Goal: Communication & Community: Participate in discussion

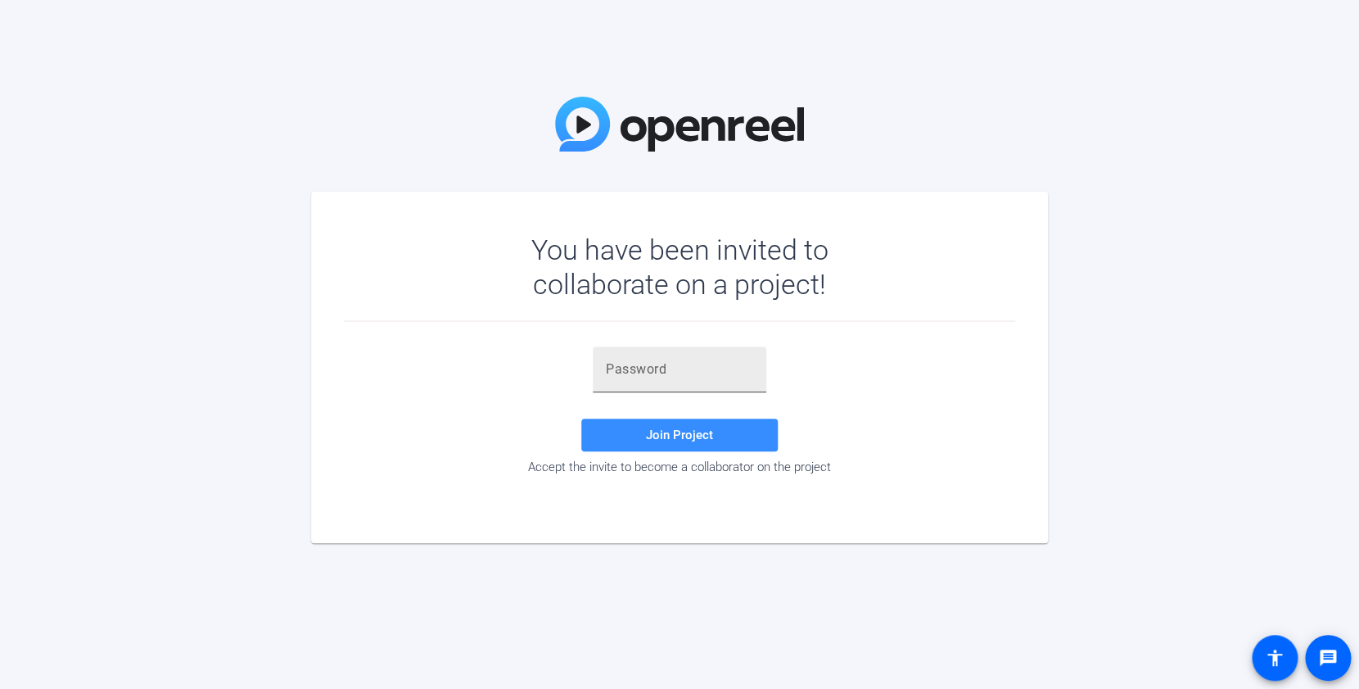
click at [628, 374] on input "text" at bounding box center [679, 369] width 147 height 20
paste input "@3INfw"
type input "@3INfw"
click at [638, 440] on span at bounding box center [679, 434] width 197 height 39
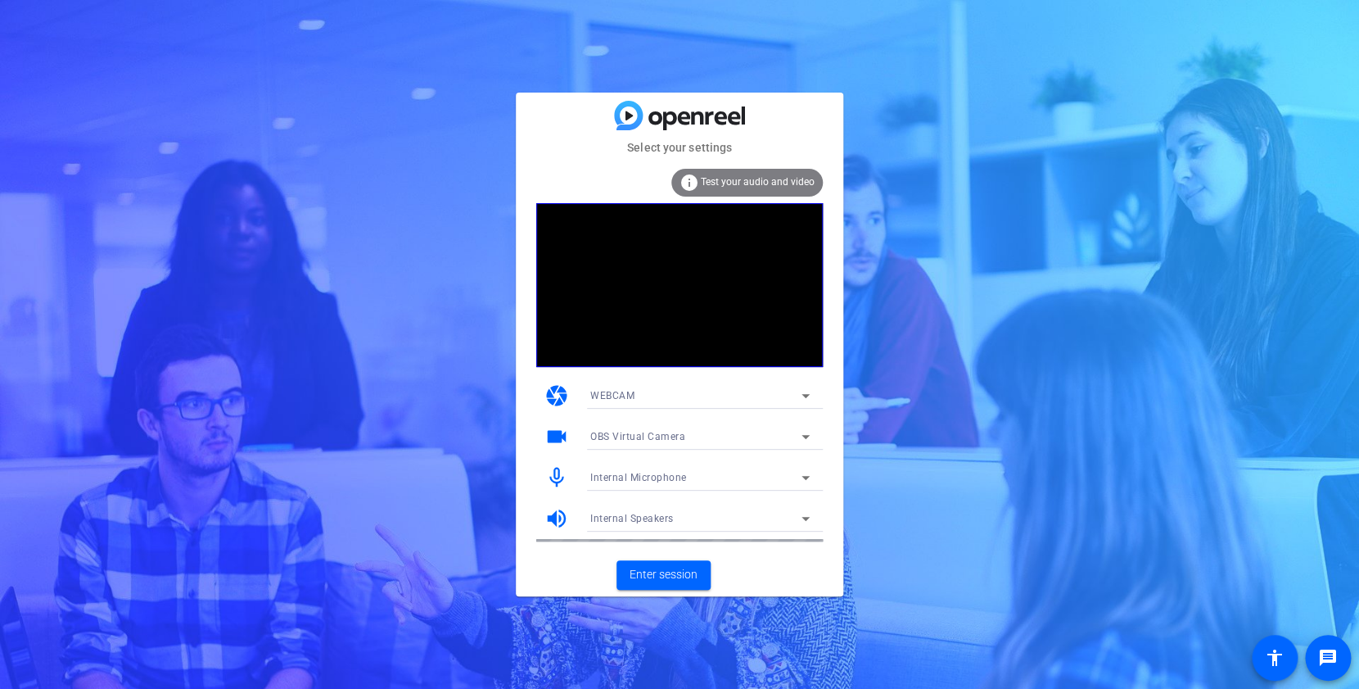
click at [806, 396] on icon at bounding box center [806, 396] width 8 height 4
click at [837, 289] on div at bounding box center [679, 344] width 1359 height 689
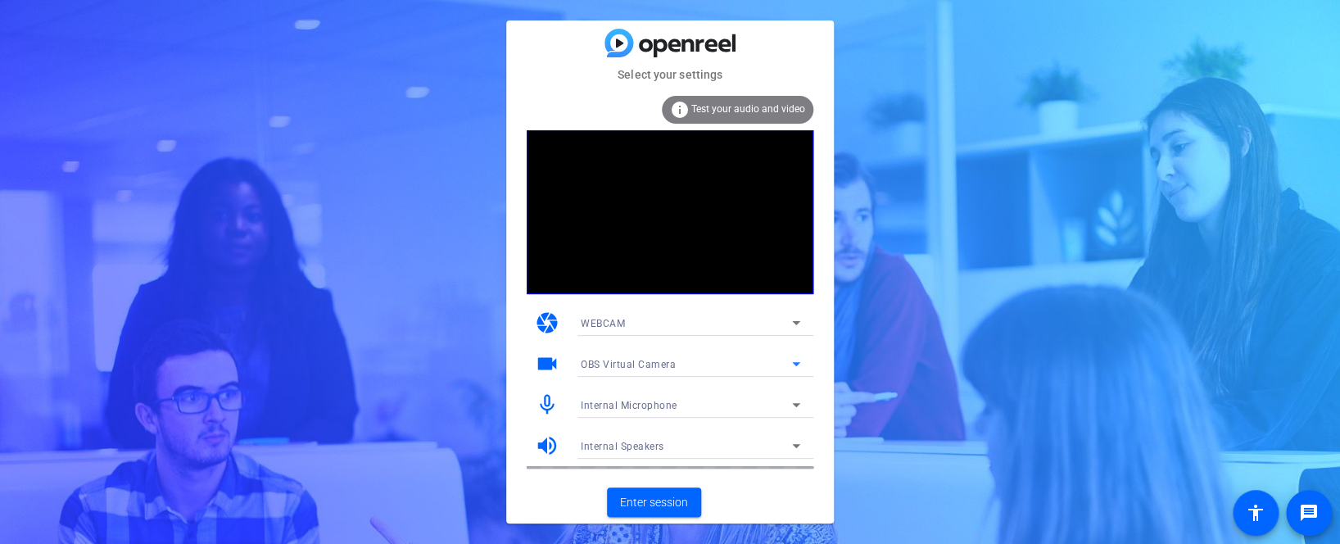
click at [802, 366] on icon at bounding box center [796, 364] width 20 height 20
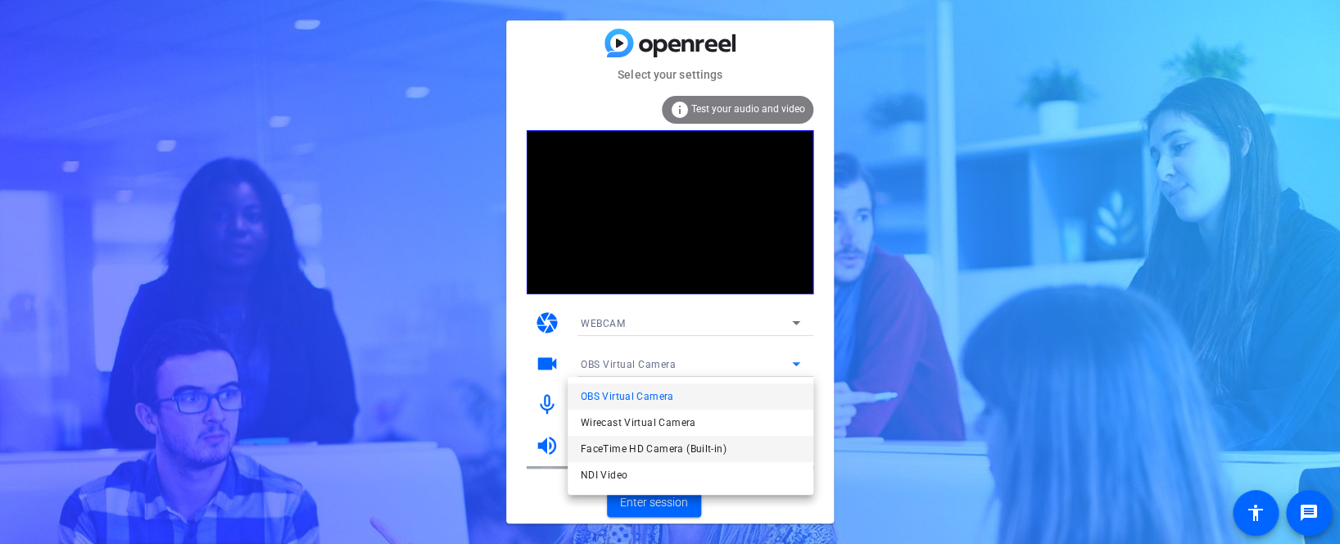
click at [761, 441] on mat-option "FaceTime HD Camera (Built-in)" at bounding box center [690, 449] width 246 height 26
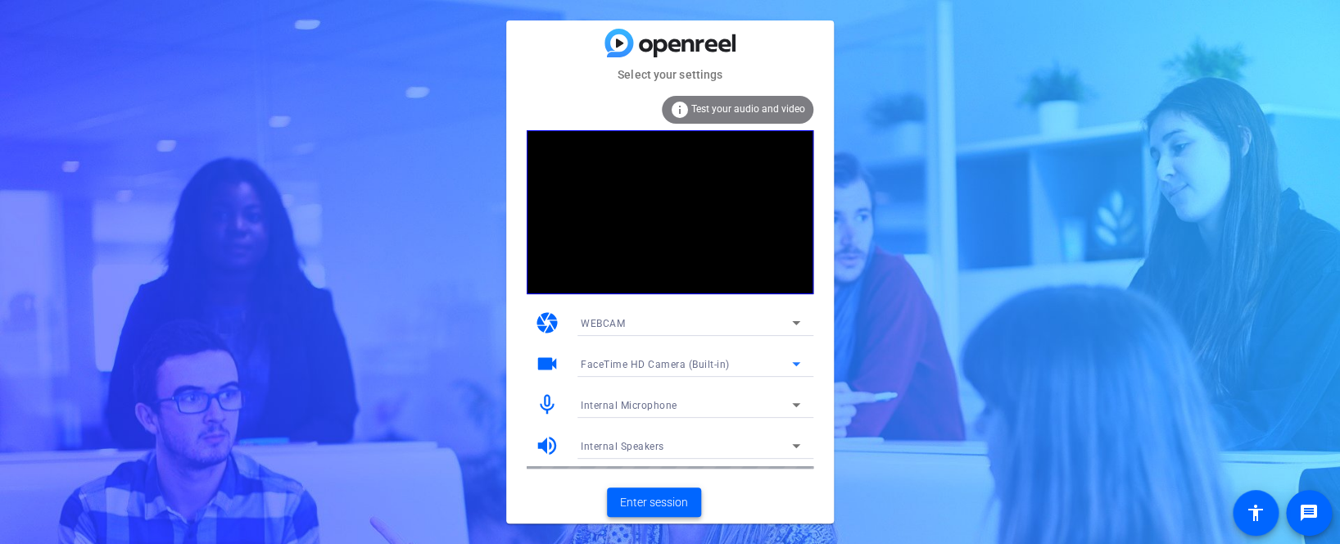
click at [675, 500] on span "Enter session" at bounding box center [654, 502] width 68 height 17
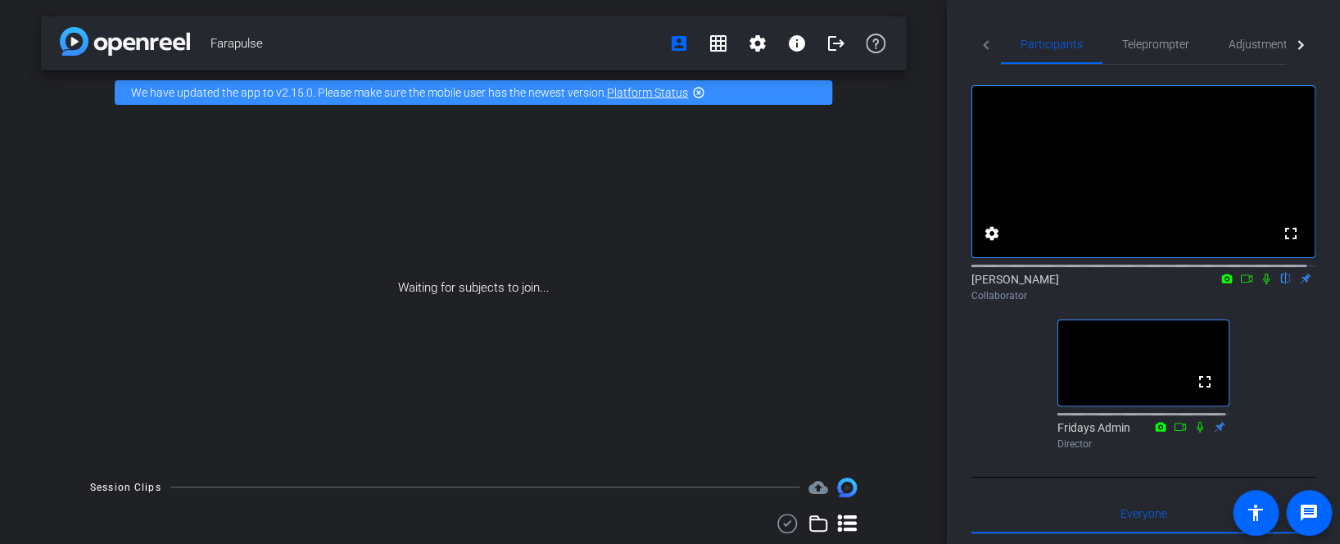
click at [1259, 284] on icon at bounding box center [1265, 278] width 13 height 11
drag, startPoint x: 1240, startPoint y: 296, endPoint x: 269, endPoint y: 106, distance: 988.5
click at [1240, 284] on icon at bounding box center [1246, 278] width 13 height 11
click at [1261, 282] on icon at bounding box center [1265, 277] width 9 height 9
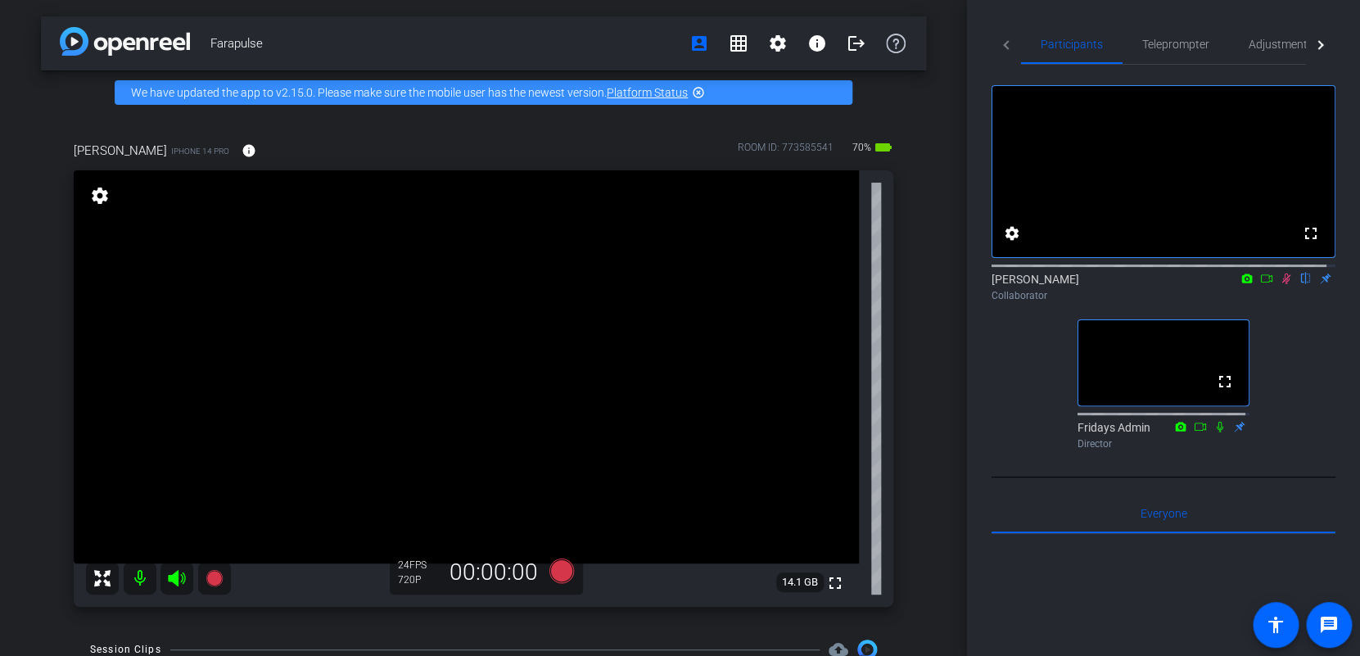
click at [1281, 284] on icon at bounding box center [1286, 278] width 13 height 11
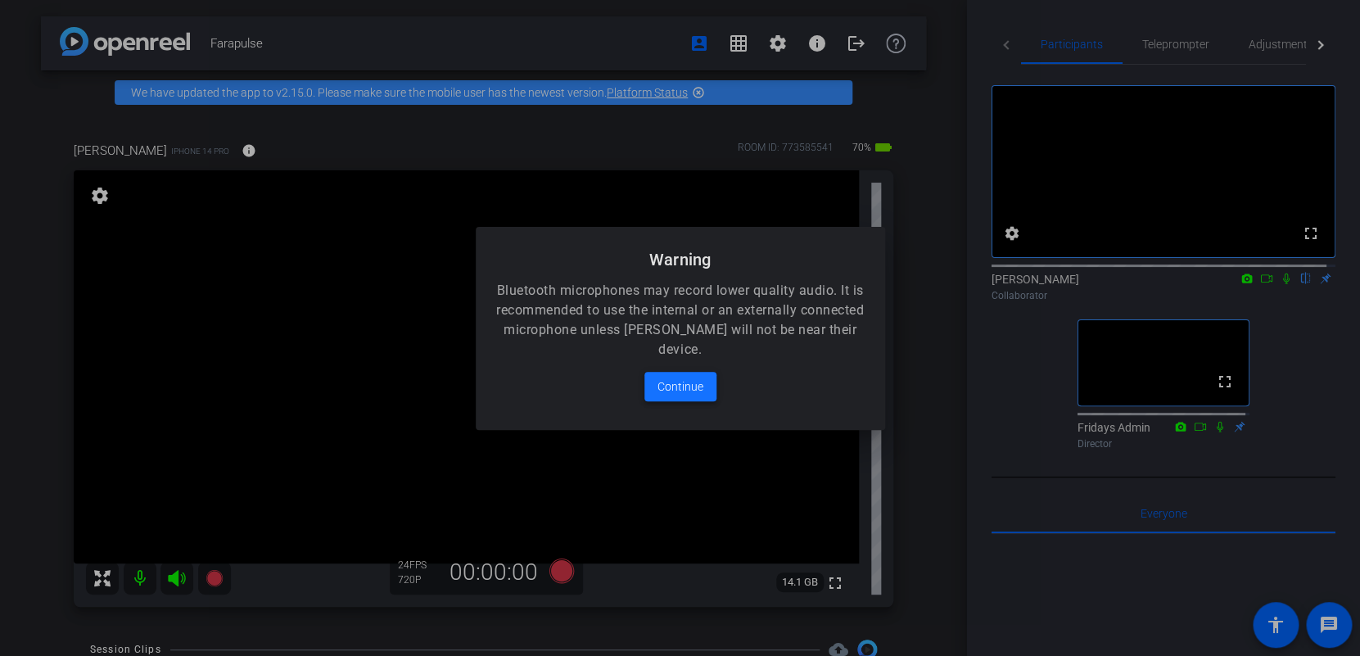
click at [700, 391] on span "Continue" at bounding box center [680, 387] width 46 height 20
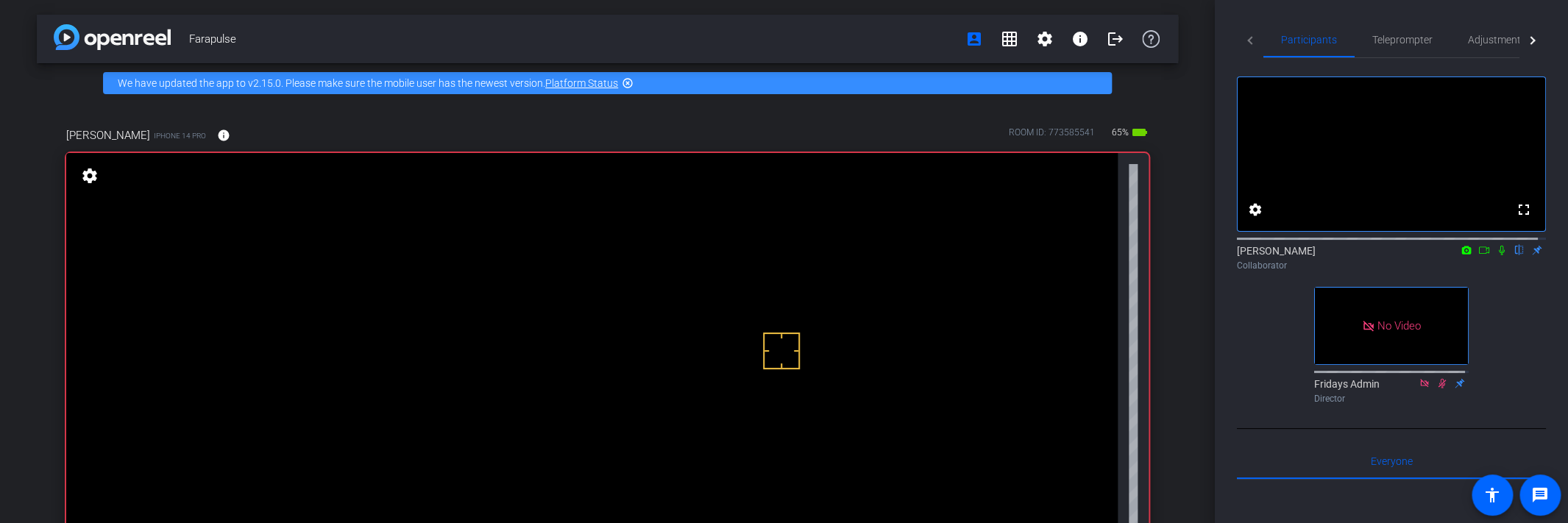
click at [796, 457] on video at bounding box center [592, 406] width 1051 height 508
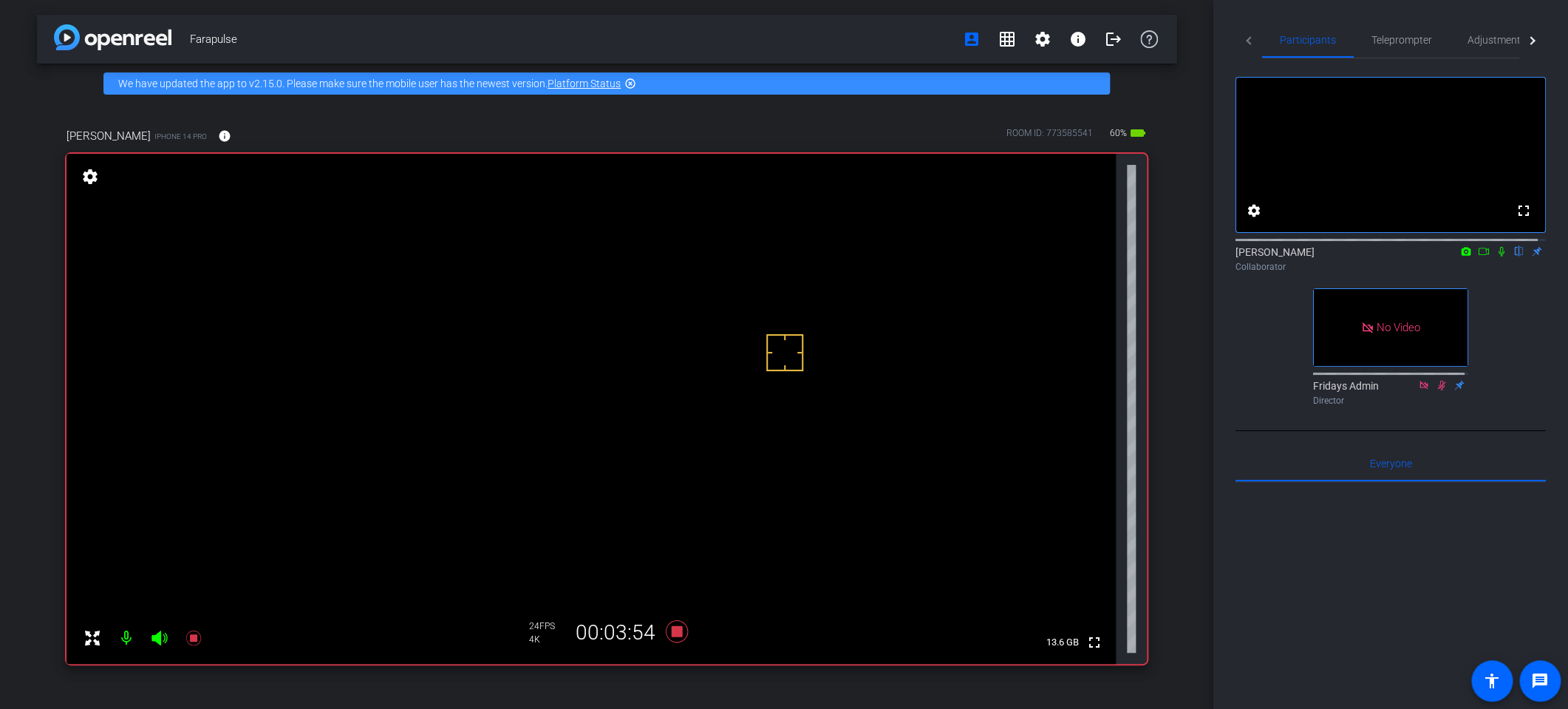
click at [1226, 257] on icon at bounding box center [1501, 251] width 12 height 10
click at [1226, 257] on icon at bounding box center [1501, 251] width 6 height 10
click at [1226, 257] on icon at bounding box center [1502, 251] width 8 height 10
click at [1226, 257] on icon at bounding box center [1501, 251] width 6 height 10
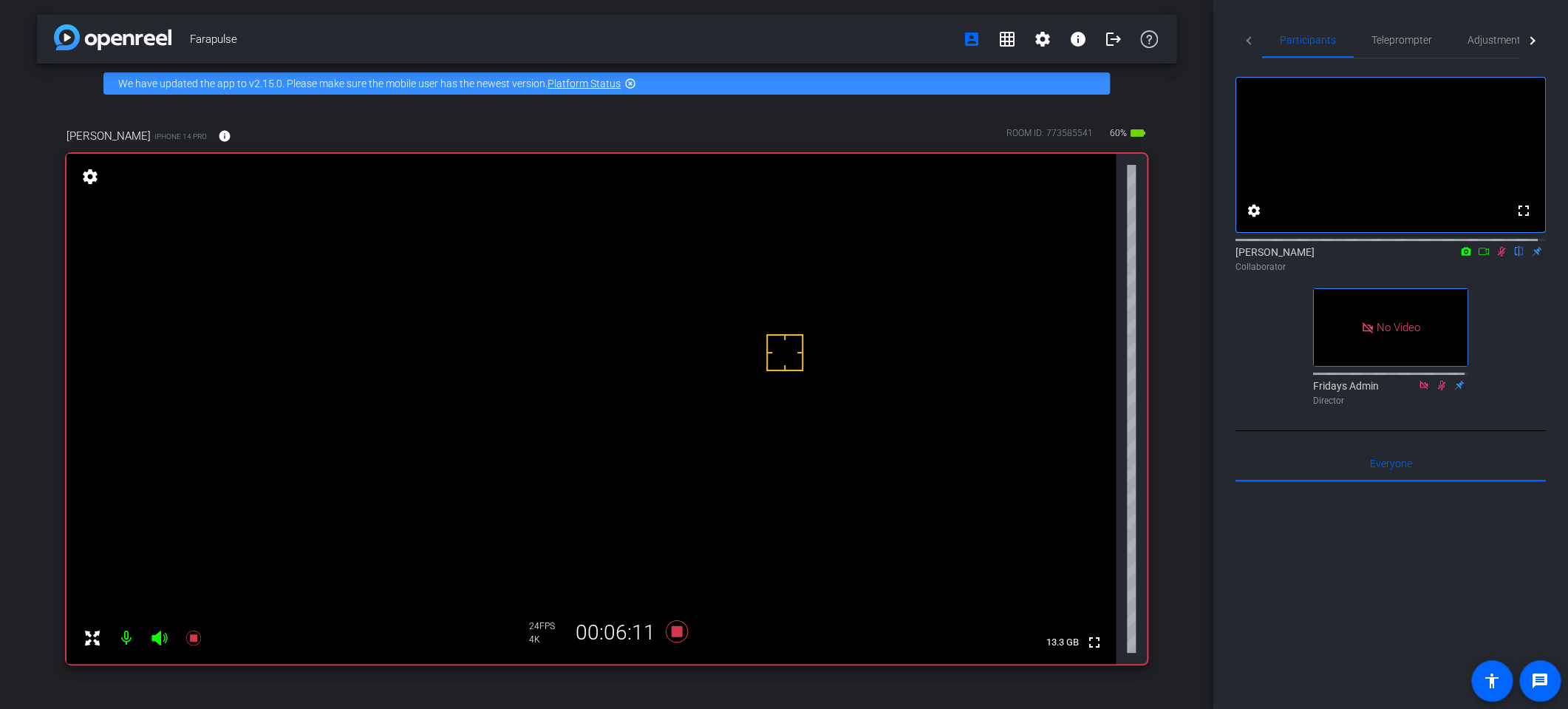
click at [1226, 257] on icon at bounding box center [1501, 251] width 12 height 10
click at [1226, 257] on icon at bounding box center [1501, 251] width 6 height 10
click at [1226, 257] on icon at bounding box center [1501, 251] width 12 height 10
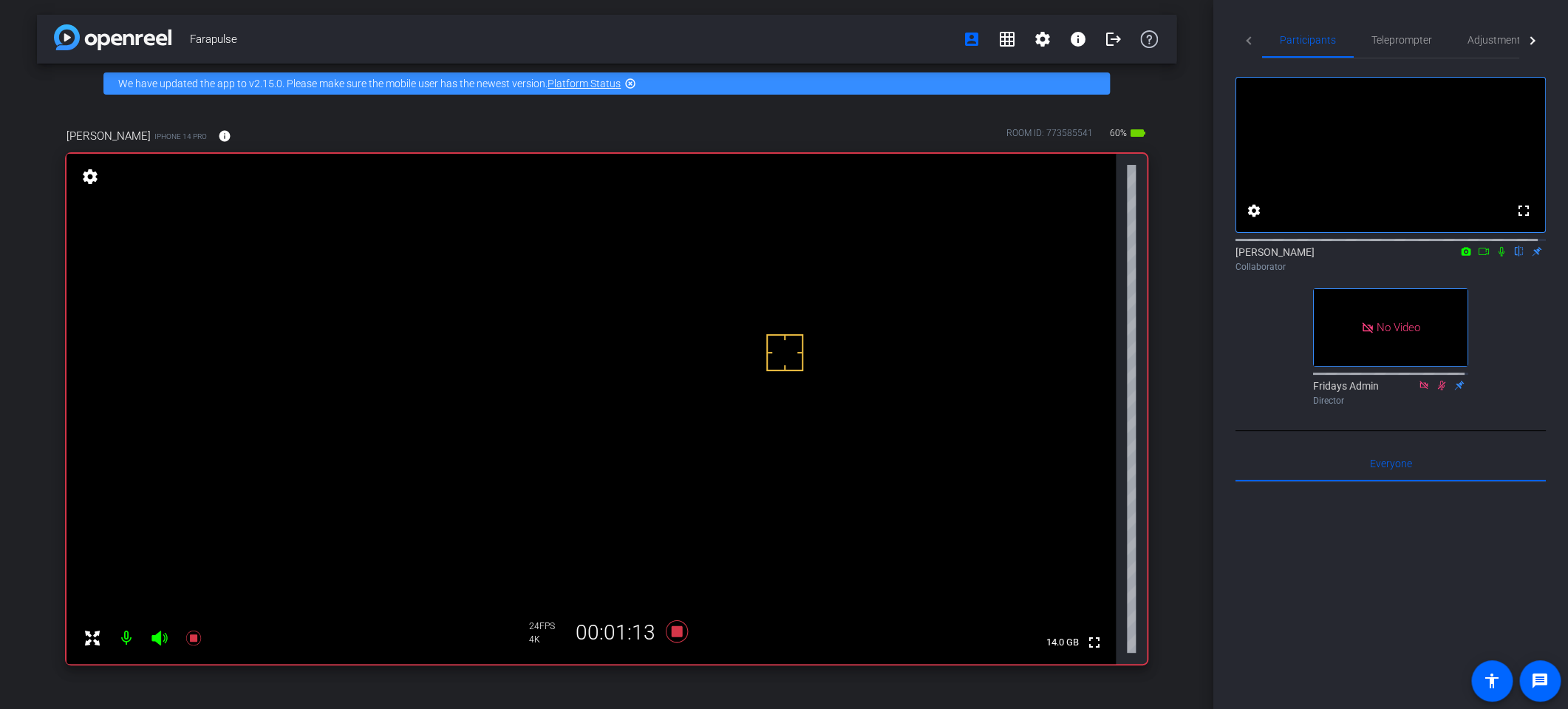
click at [1226, 257] on icon at bounding box center [1501, 251] width 6 height 10
click at [1226, 257] on icon at bounding box center [1502, 251] width 8 height 10
click at [1226, 257] on icon at bounding box center [1501, 251] width 6 height 10
click at [1226, 257] on icon at bounding box center [1501, 251] width 12 height 10
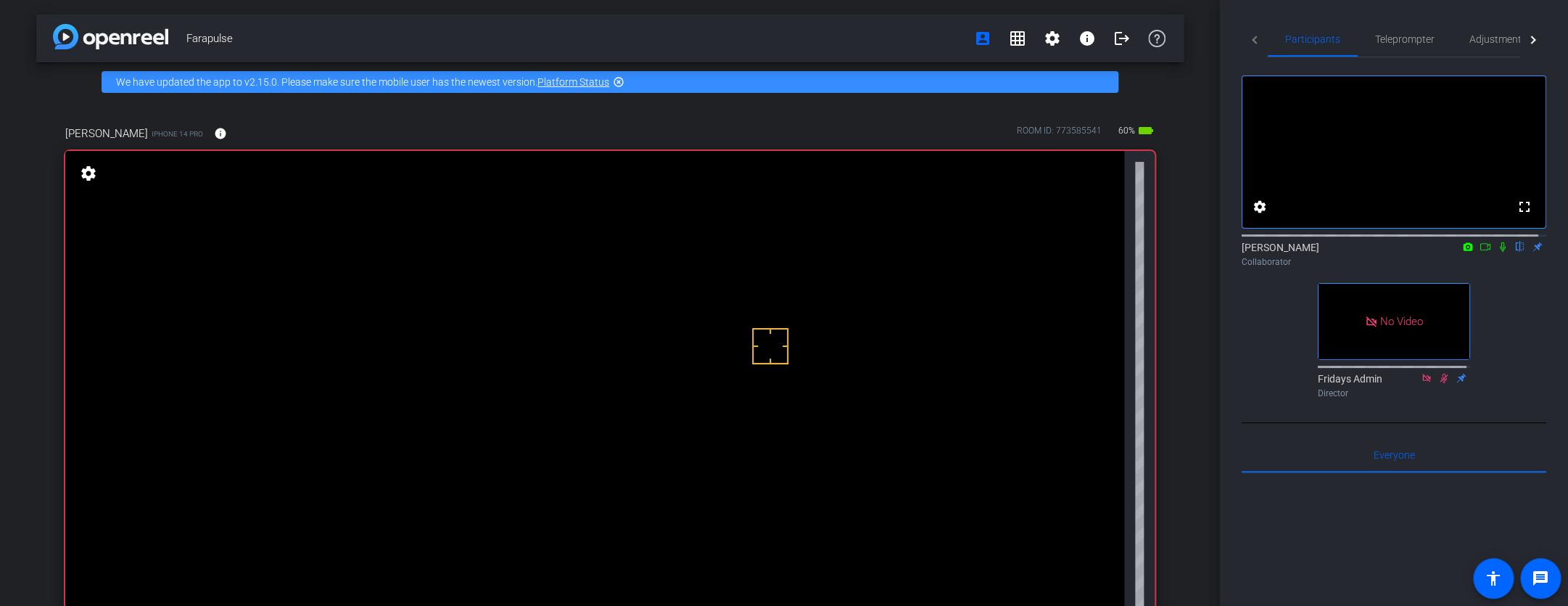
click at [1203, 252] on icon at bounding box center [1502, 246] width 6 height 10
click at [1203, 252] on icon at bounding box center [1502, 246] width 12 height 10
click at [1203, 252] on icon at bounding box center [1502, 246] width 6 height 10
click at [1203, 252] on icon at bounding box center [1502, 246] width 12 height 10
click at [1203, 252] on icon at bounding box center [1502, 246] width 6 height 10
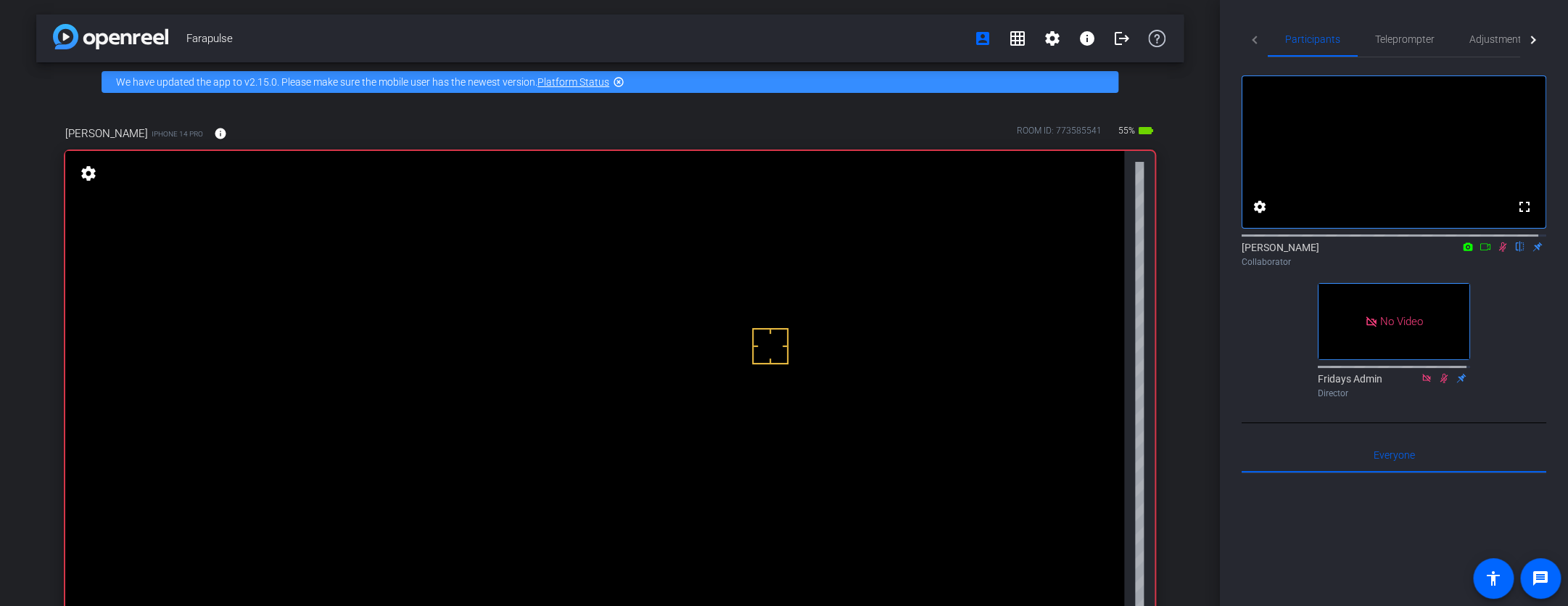
click at [1203, 252] on icon at bounding box center [1502, 246] width 12 height 10
click at [1203, 252] on icon at bounding box center [1502, 246] width 6 height 10
click at [1203, 252] on icon at bounding box center [1502, 246] width 12 height 10
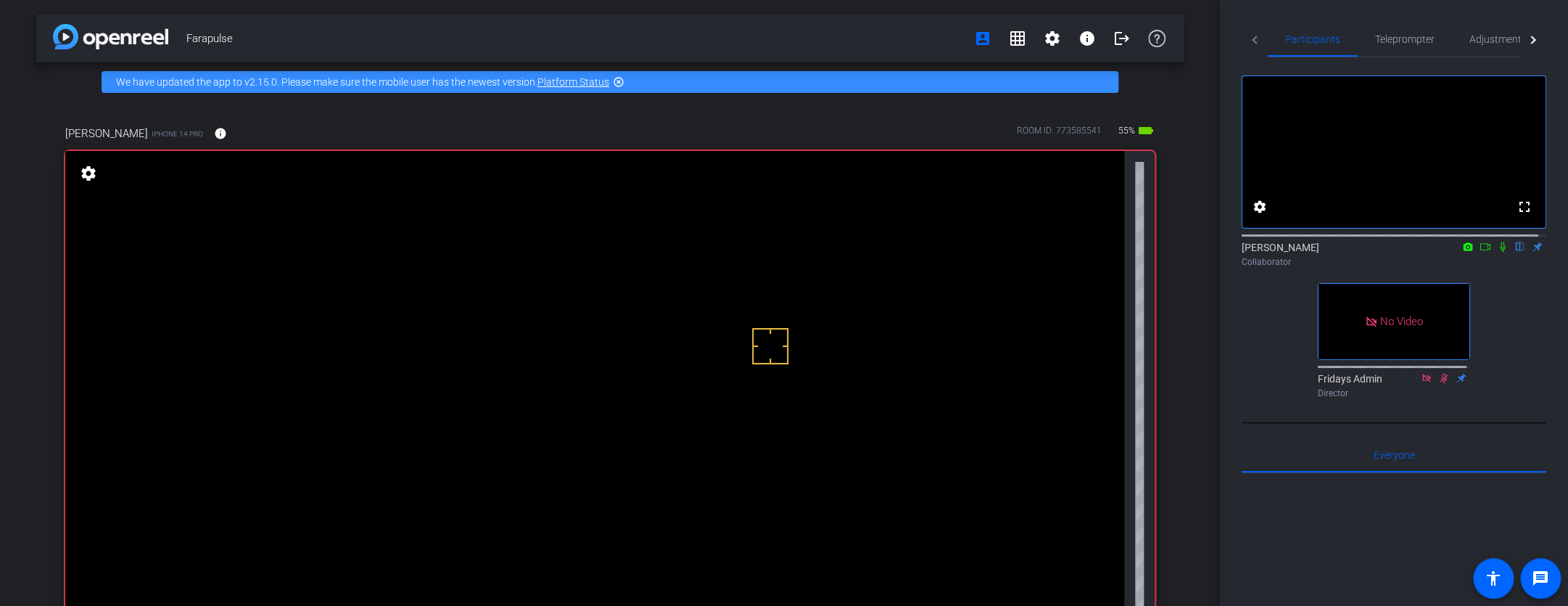
click at [1203, 252] on icon at bounding box center [1502, 246] width 12 height 10
click at [1203, 252] on icon at bounding box center [1502, 246] width 8 height 10
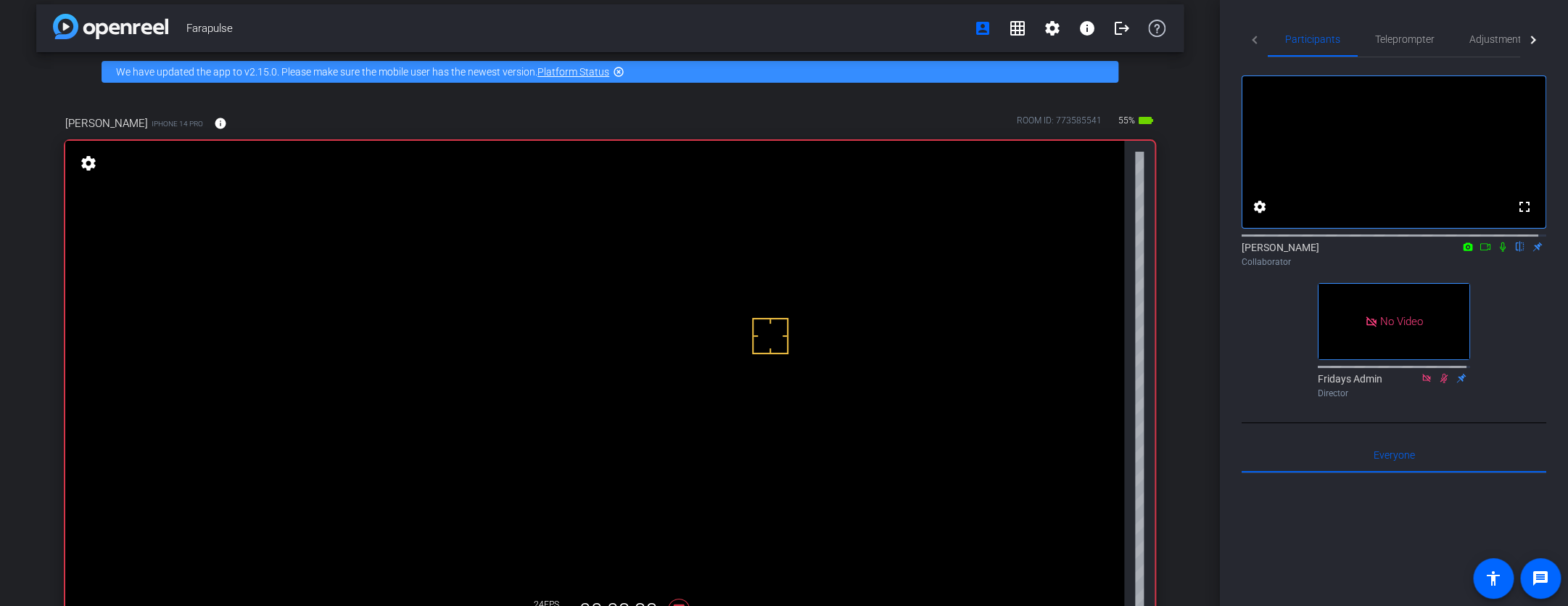
scroll to position [13, 0]
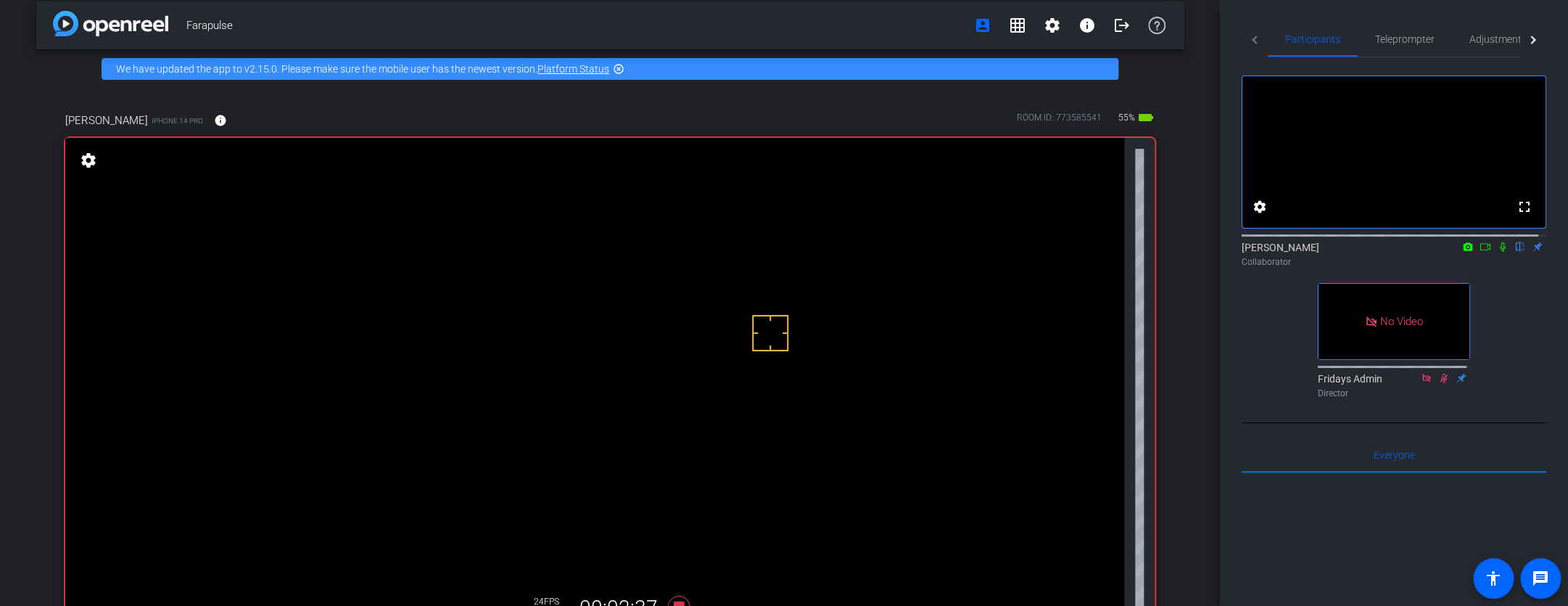
click at [1203, 252] on icon at bounding box center [1502, 246] width 6 height 10
click at [1203, 252] on icon at bounding box center [1502, 246] width 12 height 10
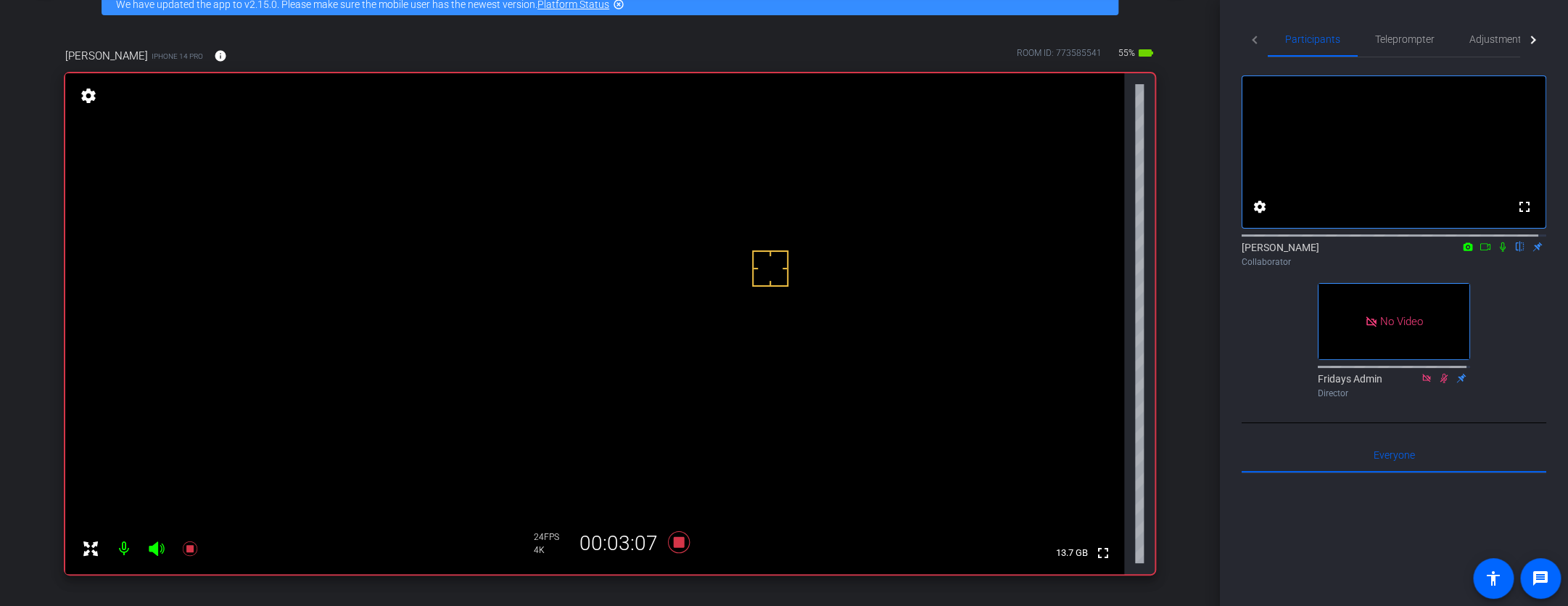
scroll to position [78, 0]
click at [1203, 252] on icon at bounding box center [1502, 246] width 6 height 10
click at [1203, 252] on icon at bounding box center [1502, 246] width 12 height 10
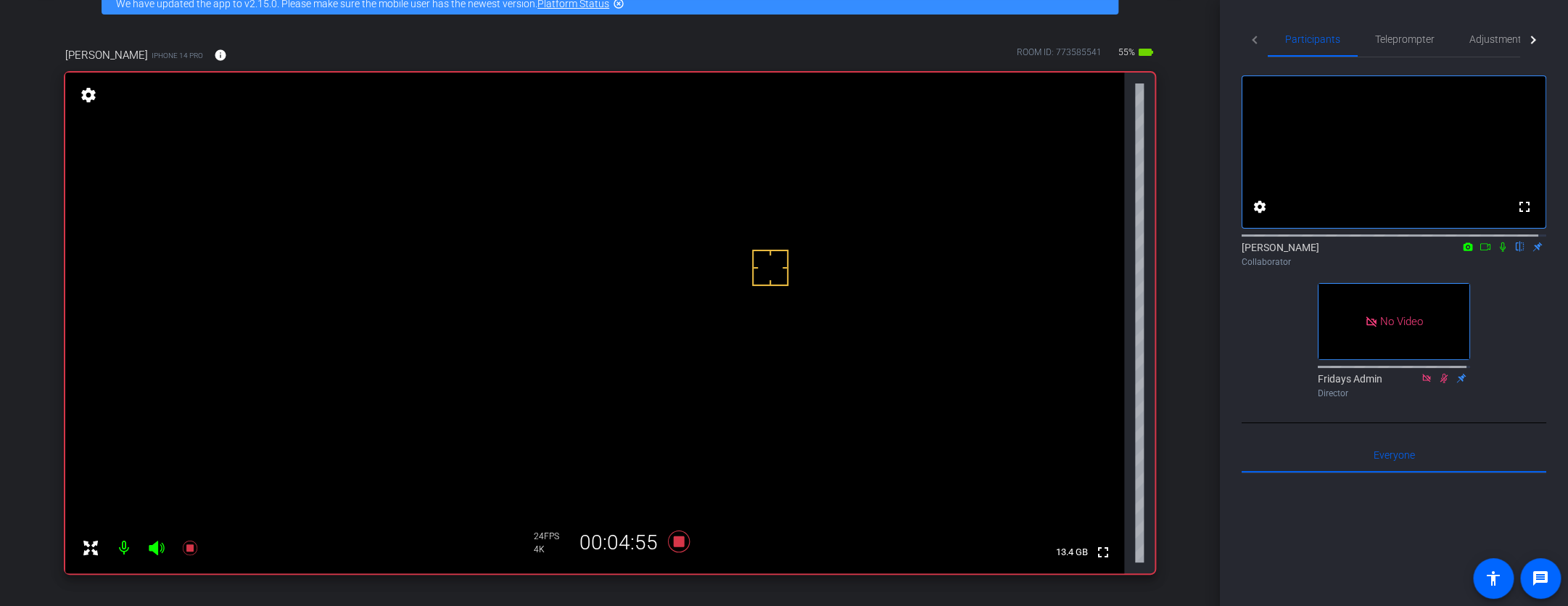
click at [1203, 252] on icon at bounding box center [1502, 246] width 12 height 10
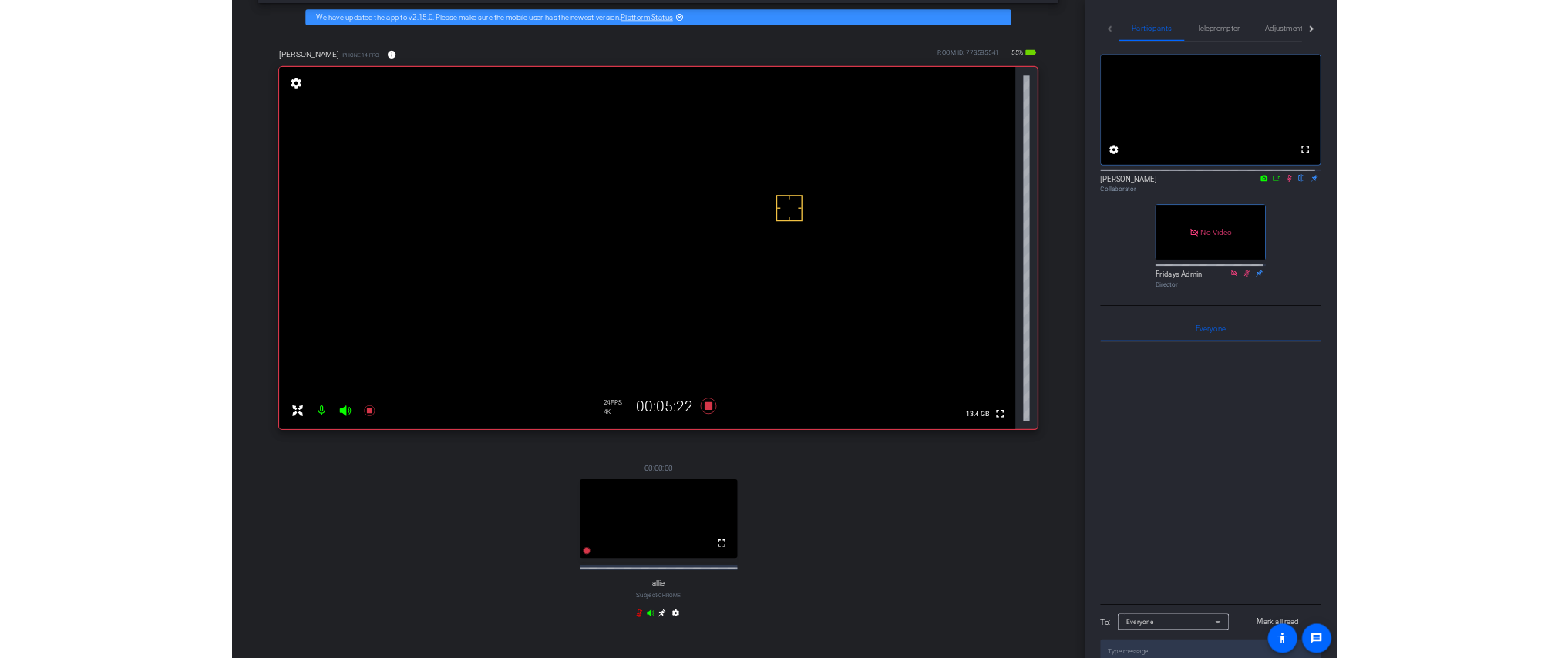
scroll to position [13, 0]
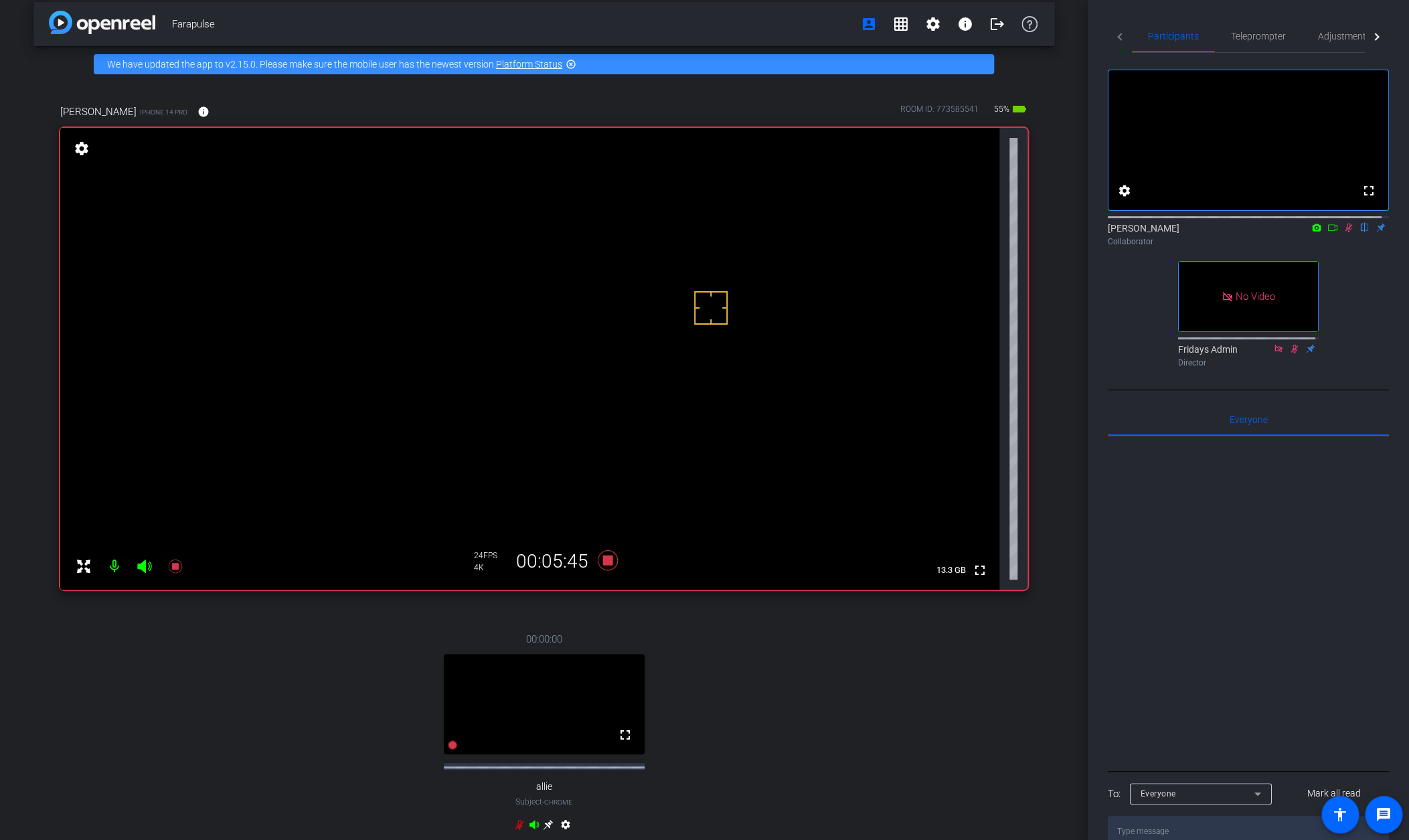
click at [1110, 232] on icon at bounding box center [1349, 227] width 7 height 9
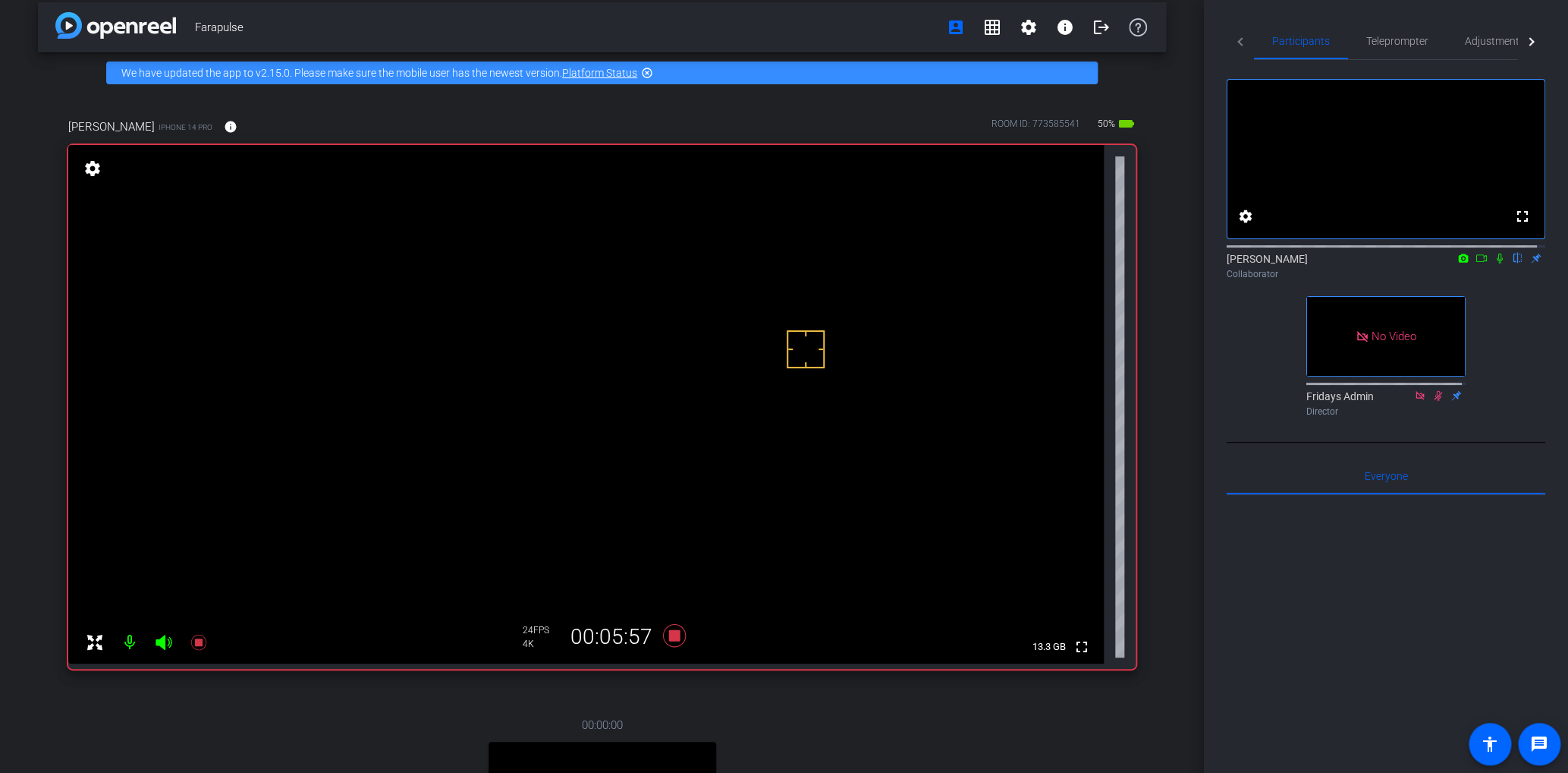
click at [1258, 263] on icon at bounding box center [1499, 258] width 6 height 10
click at [1258, 265] on mat-icon at bounding box center [1500, 258] width 19 height 14
click at [1258, 263] on icon at bounding box center [1500, 258] width 8 height 10
click at [1258, 263] on icon at bounding box center [1499, 258] width 12 height 10
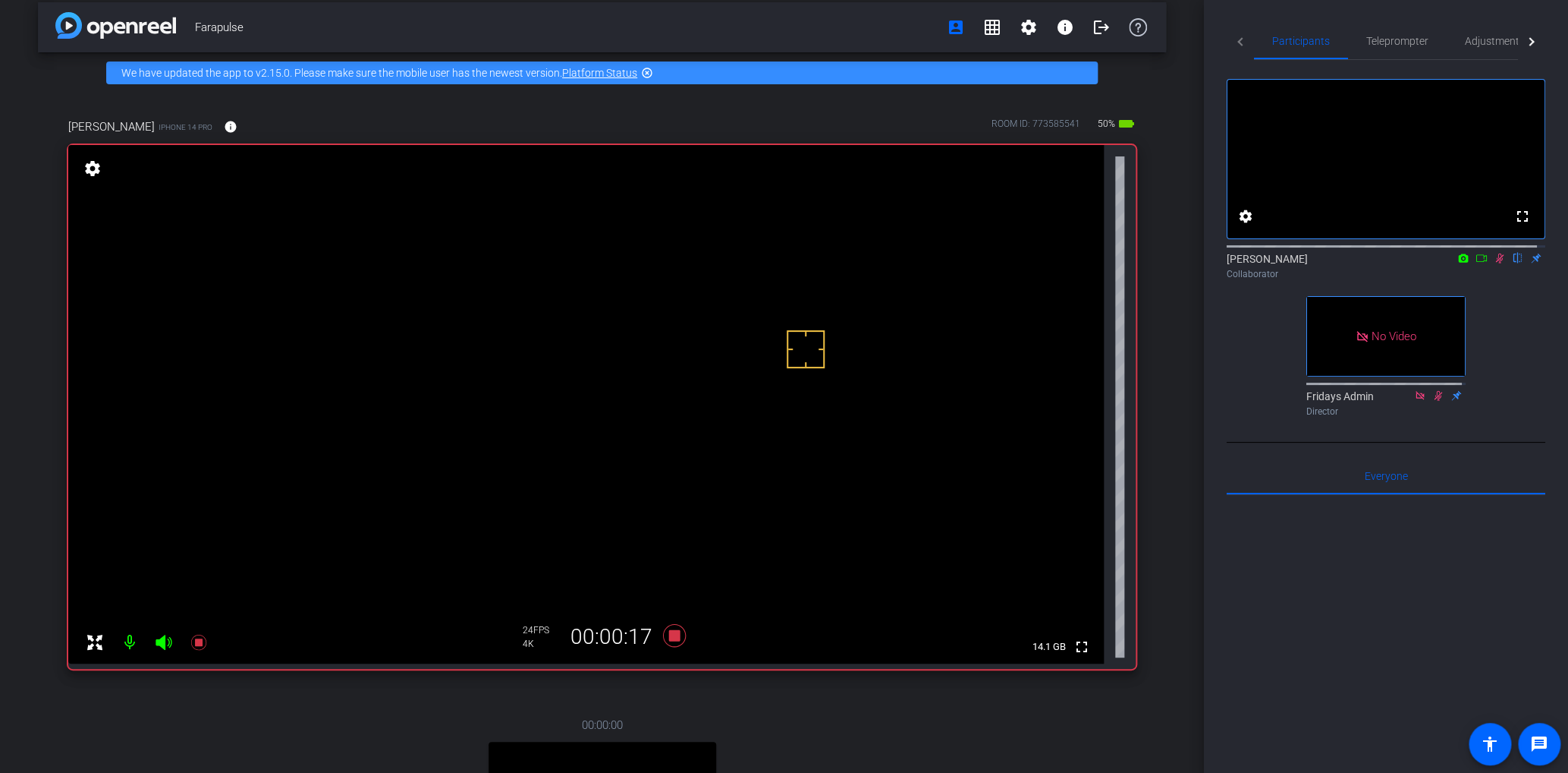
click at [1258, 263] on icon at bounding box center [1499, 258] width 12 height 10
click at [1258, 263] on icon at bounding box center [1500, 258] width 8 height 10
click at [1258, 263] on icon at bounding box center [1499, 258] width 12 height 10
click at [1258, 263] on icon at bounding box center [1500, 258] width 8 height 10
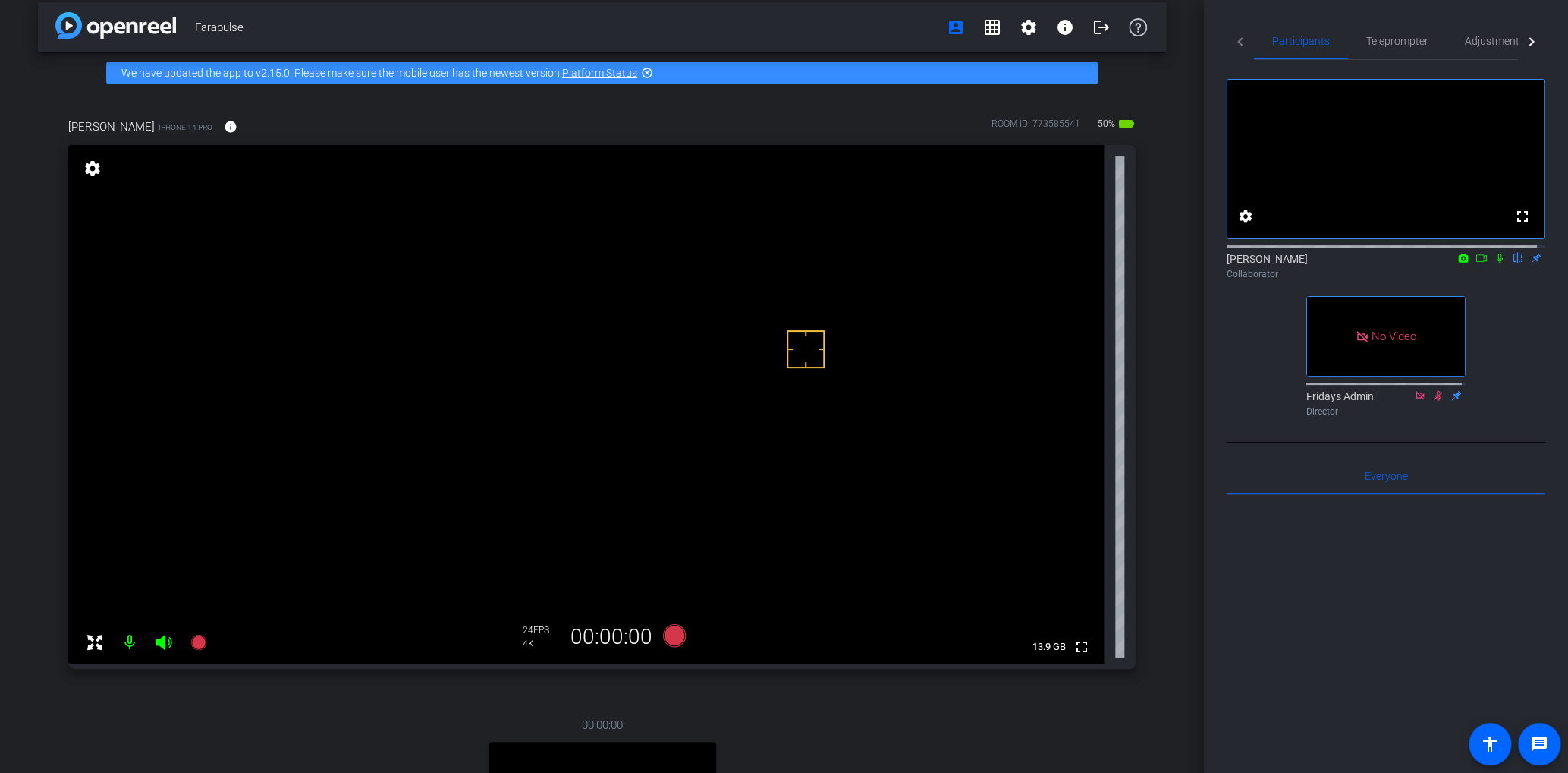
click at [1258, 263] on icon at bounding box center [1499, 258] width 12 height 10
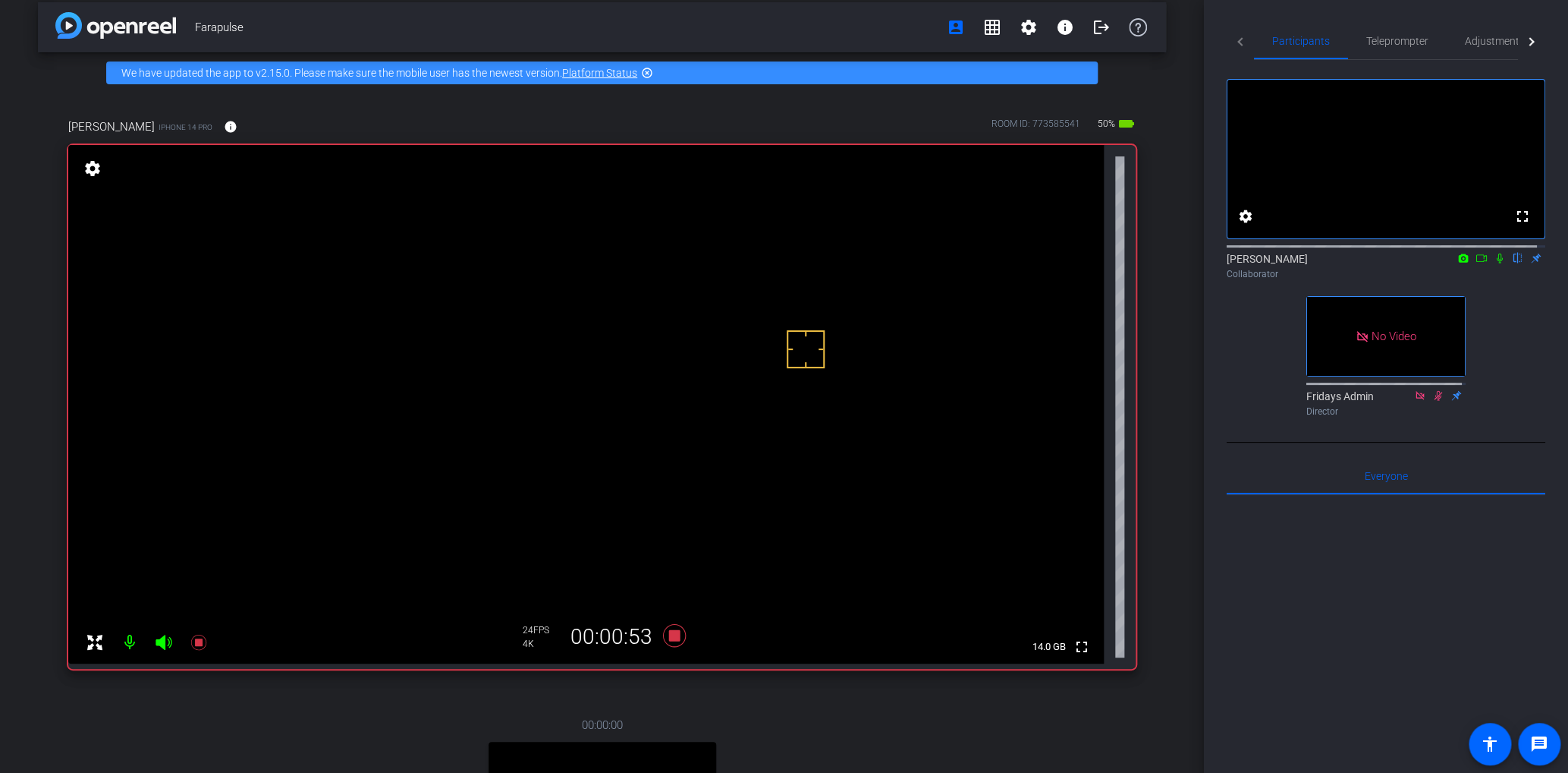
click at [1258, 263] on icon at bounding box center [1499, 258] width 12 height 10
click at [1258, 263] on icon at bounding box center [1500, 258] width 8 height 10
click at [1258, 263] on icon at bounding box center [1499, 258] width 12 height 10
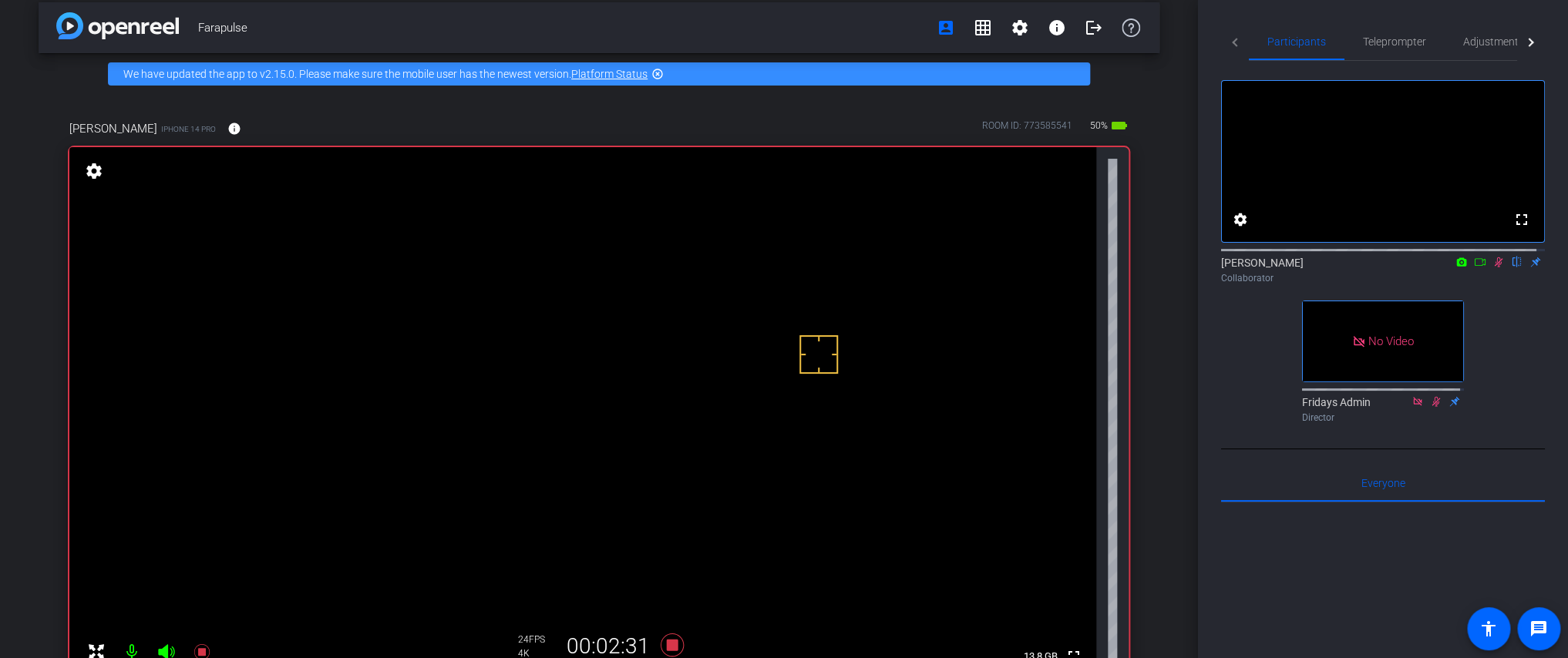
click at [1279, 267] on icon at bounding box center [1498, 262] width 12 height 10
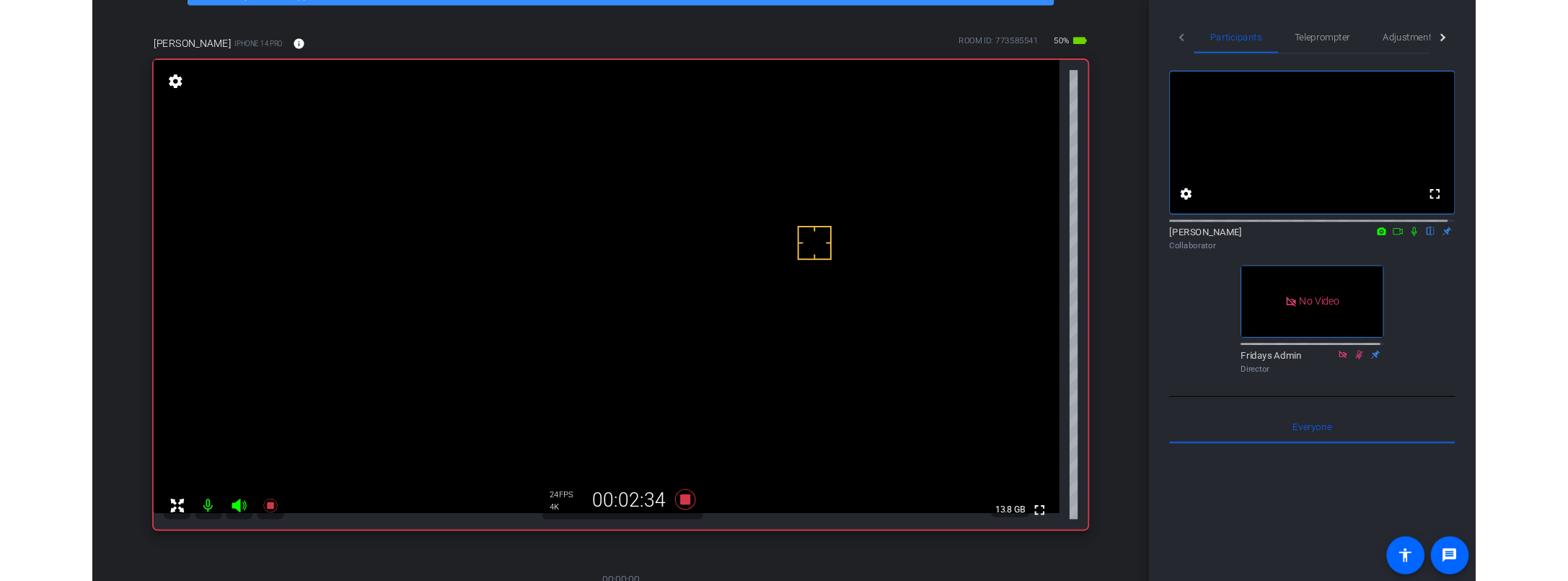
scroll to position [116, 0]
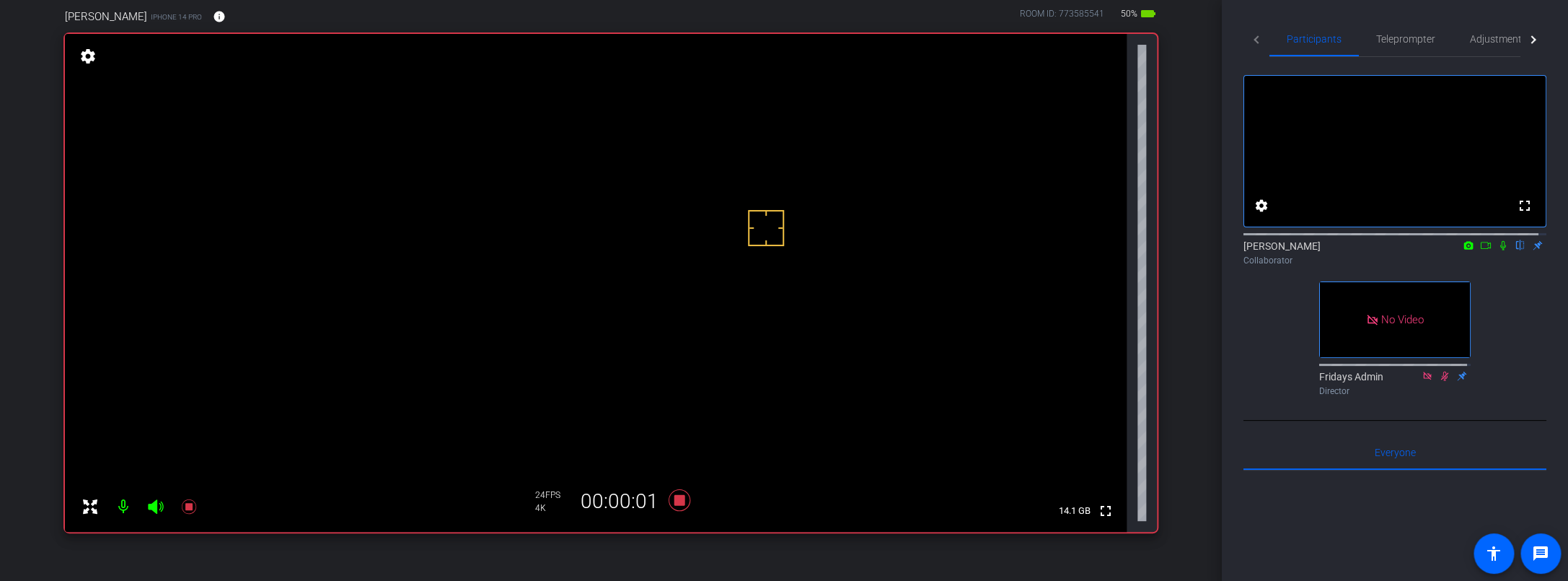
click at [1196, 250] on icon at bounding box center [1503, 245] width 11 height 10
click at [1196, 252] on mat-icon at bounding box center [1503, 245] width 18 height 13
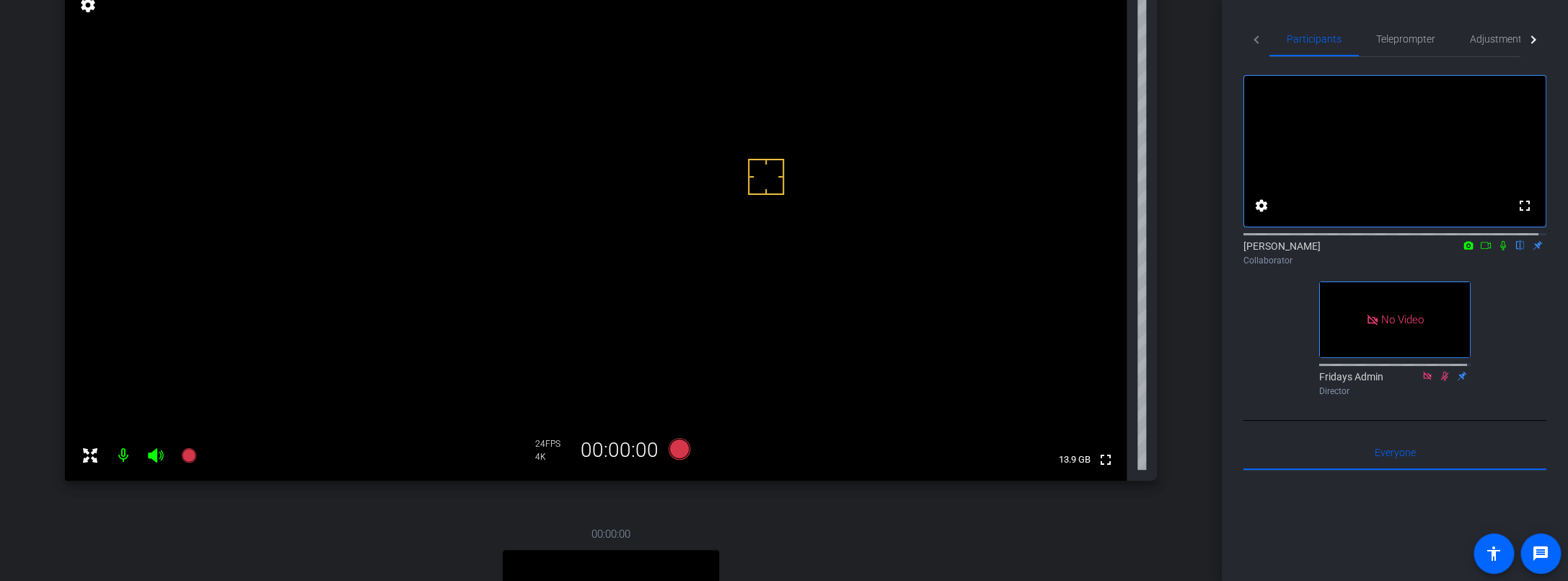
scroll to position [155, 0]
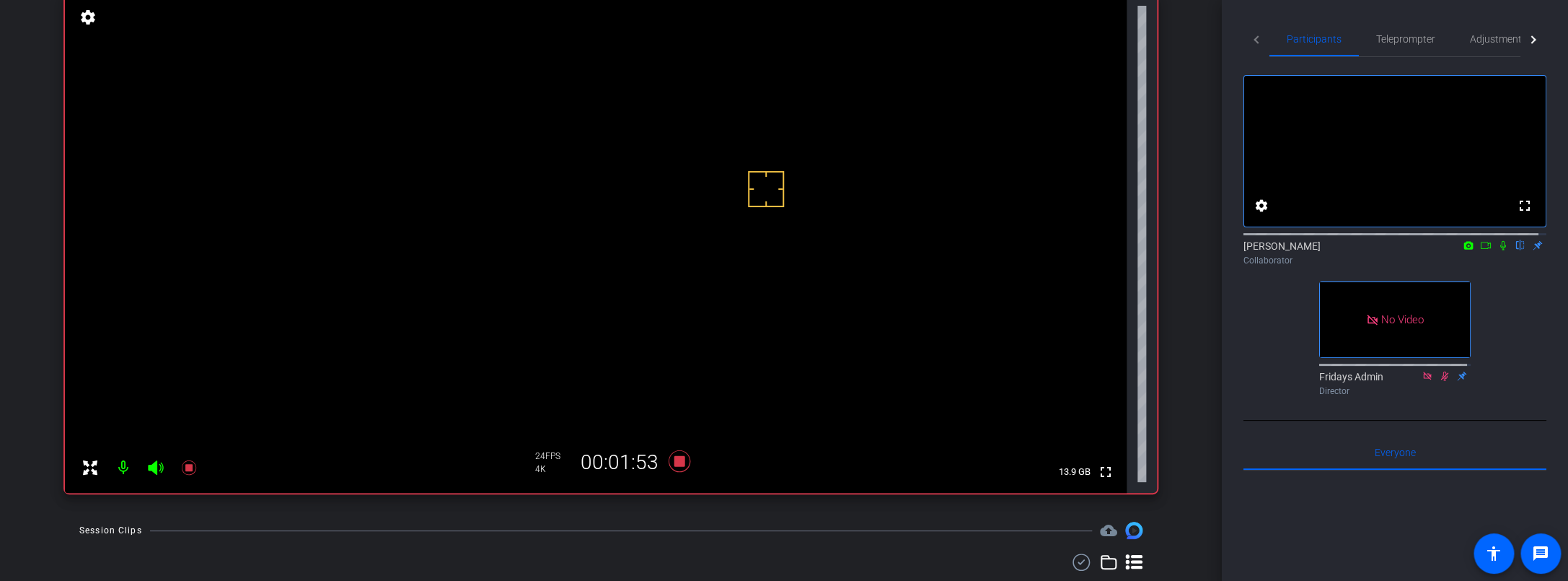
click at [1196, 250] on icon at bounding box center [1503, 245] width 11 height 10
click at [1196, 250] on icon at bounding box center [1503, 245] width 8 height 10
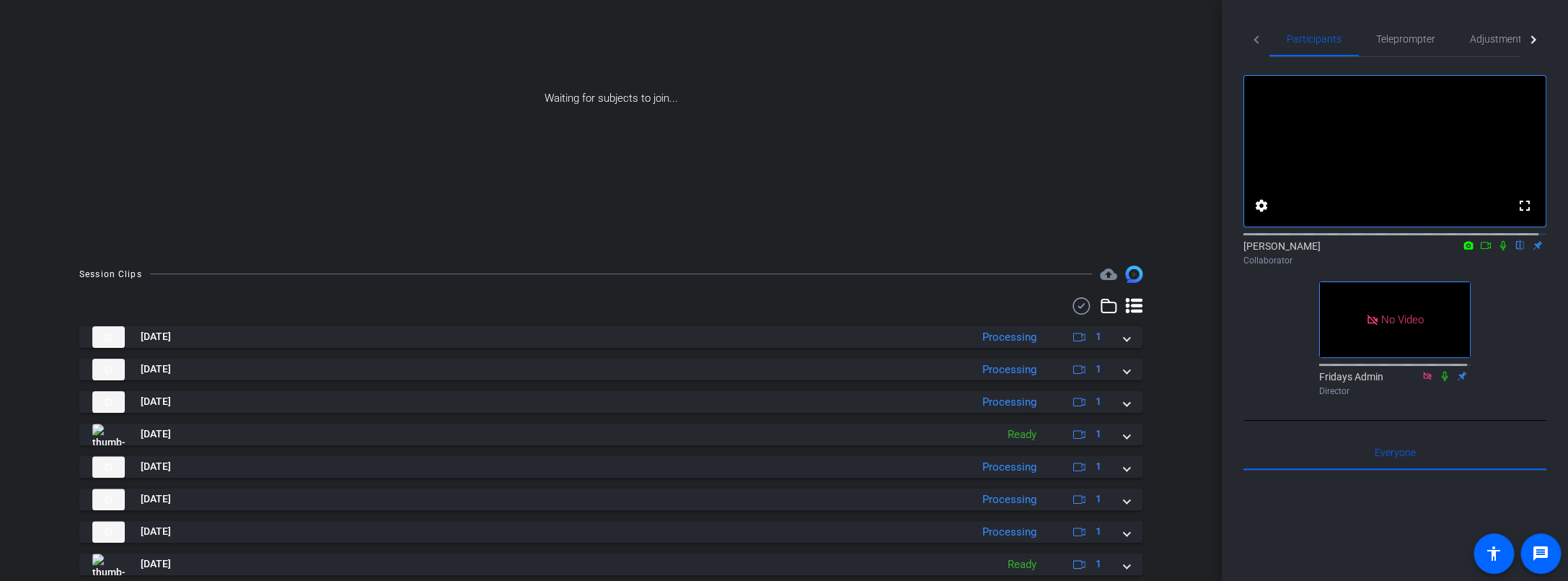
scroll to position [0, 0]
